Goal: Navigation & Orientation: Go to known website

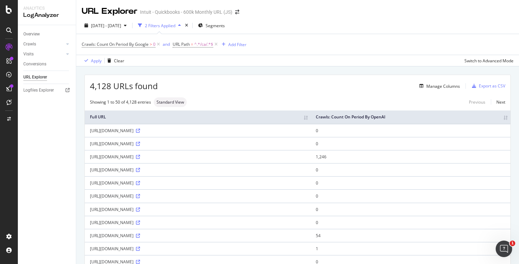
click at [9, 5] on div at bounding box center [9, 132] width 18 height 264
click at [9, 12] on icon at bounding box center [9, 9] width 6 height 8
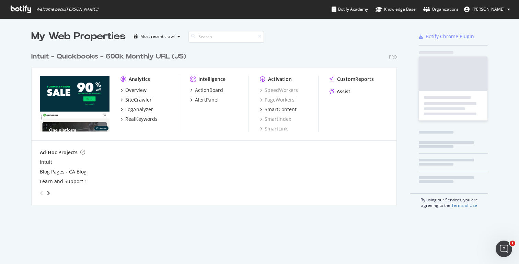
scroll to position [264, 519]
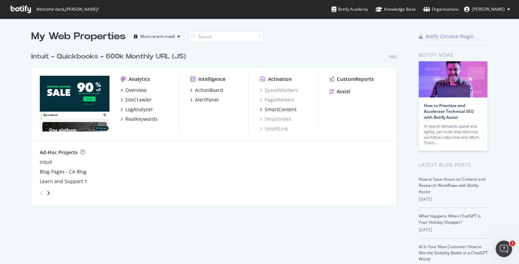
click at [11, 6] on icon at bounding box center [21, 9] width 20 height 8
